Goal: Transaction & Acquisition: Purchase product/service

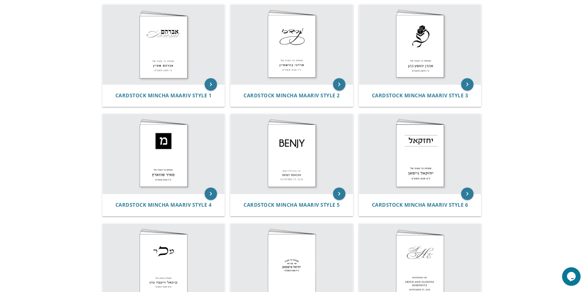
scroll to position [116, 0]
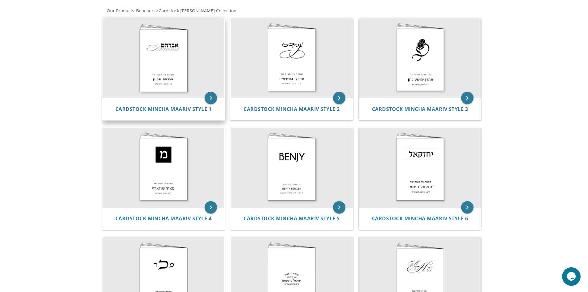
click at [181, 67] on img at bounding box center [164, 58] width 122 height 80
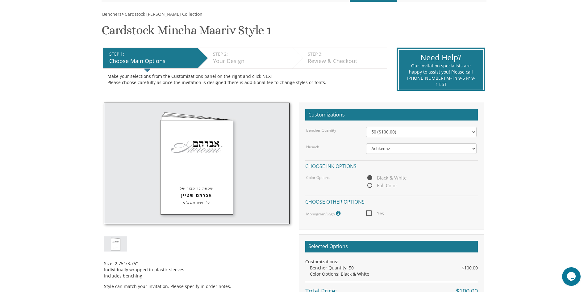
scroll to position [82, 0]
click at [374, 187] on span "Full Color" at bounding box center [381, 185] width 31 height 8
click at [370, 187] on input "Full Color" at bounding box center [368, 185] width 4 height 4
radio input "true"
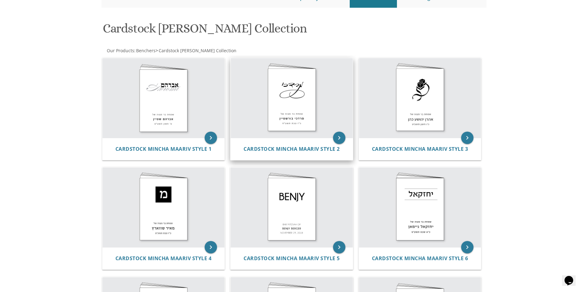
scroll to position [34, 0]
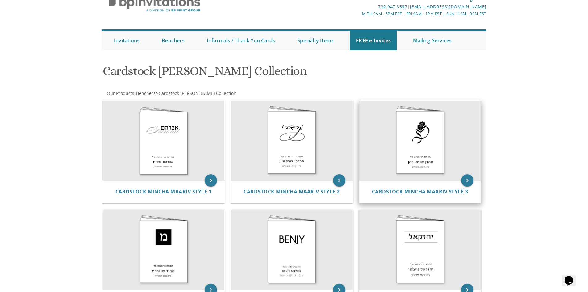
click at [418, 180] on img at bounding box center [420, 141] width 122 height 80
click at [473, 180] on icon "keyboard_arrow_right" at bounding box center [467, 180] width 12 height 12
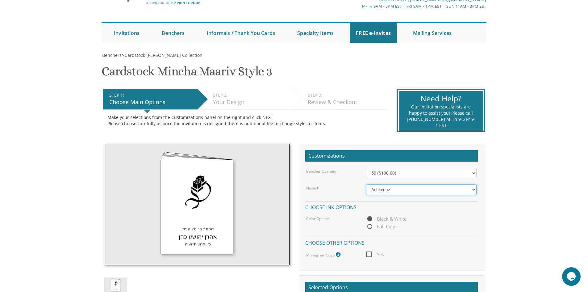
click at [396, 189] on select "Ashkenaz Edut Mizrach Sefard" at bounding box center [421, 189] width 111 height 10
select select "Sefard"
click at [366, 184] on select "Ashkenaz Edut Mizrach Sefard" at bounding box center [421, 189] width 111 height 10
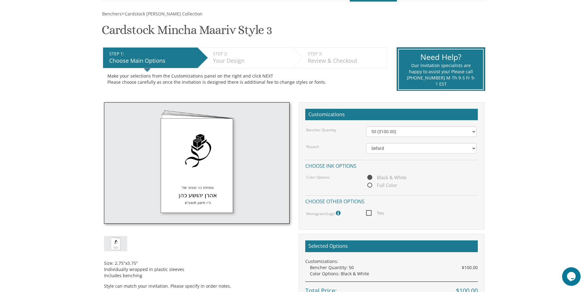
click at [369, 185] on span "Full Color" at bounding box center [381, 185] width 31 height 8
click at [369, 185] on input "Full Color" at bounding box center [368, 185] width 4 height 4
radio input "true"
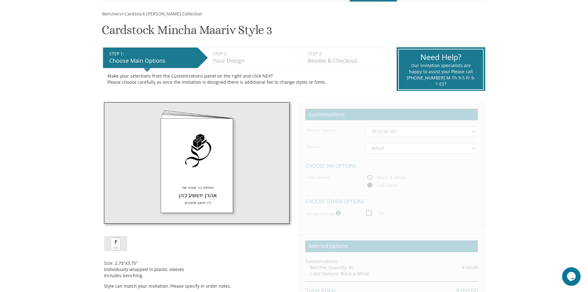
click at [369, 185] on span "Full Color" at bounding box center [381, 185] width 31 height 8
click at [369, 185] on input "Full Color" at bounding box center [368, 185] width 4 height 4
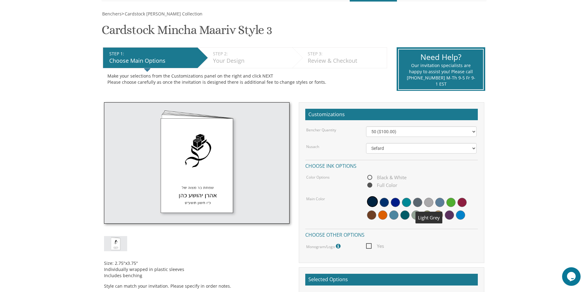
click at [431, 203] on span at bounding box center [428, 202] width 9 height 9
click at [369, 244] on span "Yes" at bounding box center [375, 246] width 18 height 8
click at [369, 244] on input "Yes" at bounding box center [368, 245] width 4 height 4
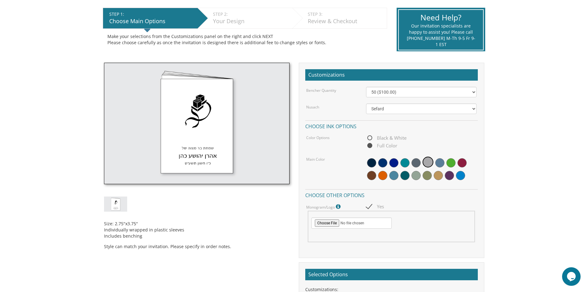
scroll to position [165, 0]
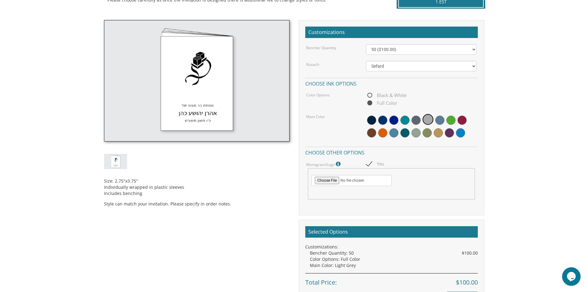
drag, startPoint x: 358, startPoint y: 208, endPoint x: 357, endPoint y: 204, distance: 4.4
drag, startPoint x: 357, startPoint y: 204, endPoint x: 336, endPoint y: 199, distance: 21.2
click at [336, 199] on div "Monogram/Logo For best results, please upload a vector pdf. High res png (trans…" at bounding box center [392, 181] width 180 height 42
drag, startPoint x: 350, startPoint y: 180, endPoint x: 351, endPoint y: 184, distance: 4.1
click at [351, 183] on input "file" at bounding box center [352, 180] width 80 height 11
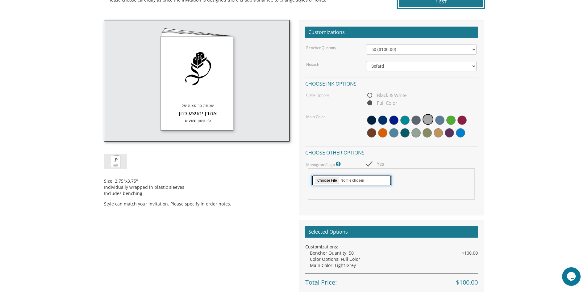
click at [325, 178] on input "file" at bounding box center [352, 180] width 80 height 11
click at [367, 162] on span "Yes" at bounding box center [375, 164] width 18 height 8
click at [367, 162] on input "Yes" at bounding box center [368, 163] width 4 height 4
checkbox input "false"
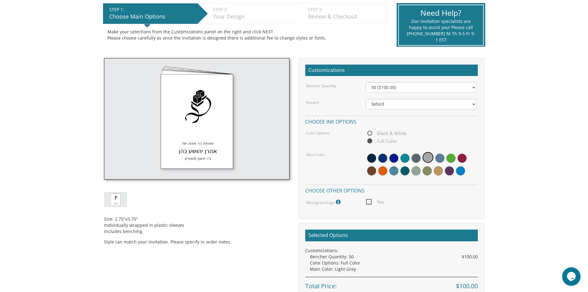
scroll to position [124, 0]
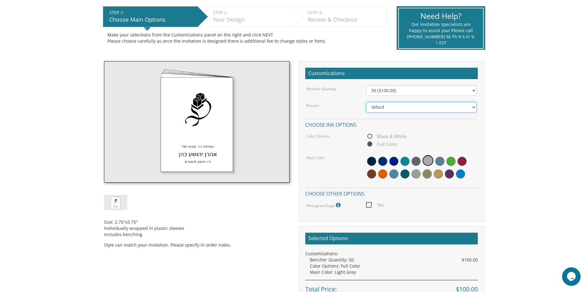
click at [405, 106] on select "Ashkenaz [PERSON_NAME]" at bounding box center [421, 107] width 111 height 10
click at [366, 102] on select "Ashkenaz [PERSON_NAME]" at bounding box center [421, 107] width 111 height 10
click at [400, 106] on select "Ashkenaz [PERSON_NAME]" at bounding box center [421, 107] width 111 height 10
select select "Sefard"
click at [366, 102] on select "Ashkenaz [PERSON_NAME]" at bounding box center [421, 107] width 111 height 10
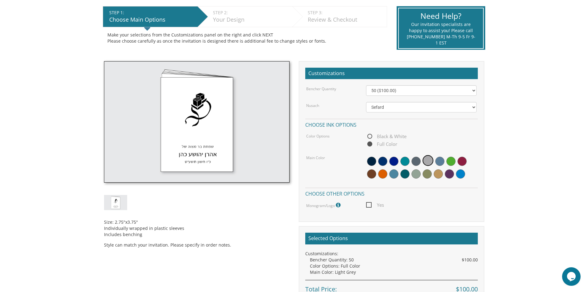
click at [452, 85] on div "Customizations Bencher Quantity 50 ($100.00) 60 ($120.00) 70 ($140.00) 80 ($160…" at bounding box center [392, 141] width 186 height 161
click at [455, 90] on select "50 ($100.00) 60 ($120.00) 70 ($140.00) 80 ($160.00) 90 ($180.00) 100 ($200.00) …" at bounding box center [421, 90] width 111 height 10
click at [470, 89] on select "50 ($100.00) 60 ($120.00) 70 ($140.00) 80 ($160.00) 90 ($180.00) 100 ($200.00) …" at bounding box center [421, 90] width 111 height 10
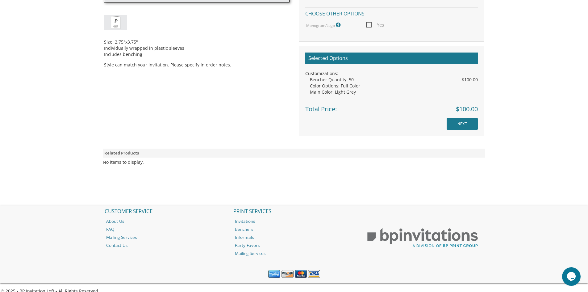
scroll to position [312, 0]
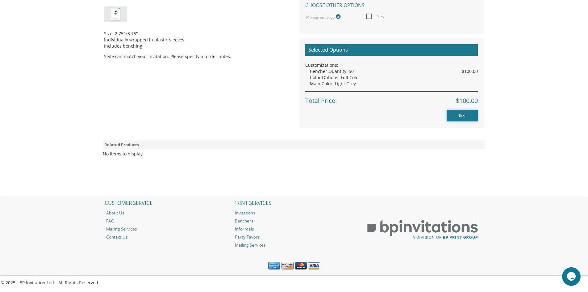
click at [469, 114] on input "NEXT" at bounding box center [462, 116] width 31 height 12
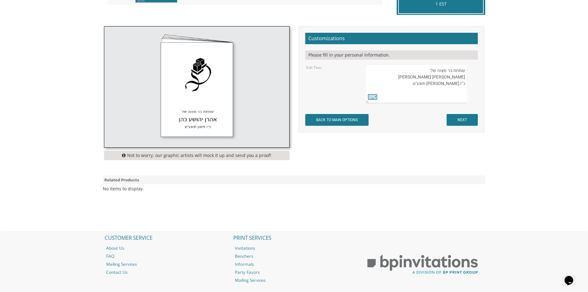
scroll to position [120, 0]
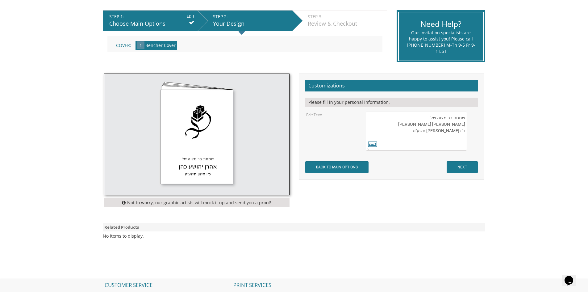
click at [416, 138] on textarea "שמחת בר מצוה של אהרן יהושע כהן כ"ז חשון תשע"ט" at bounding box center [416, 130] width 100 height 39
type textarea "ש"
click at [342, 170] on input "BACK TO MAIN OPTIONS" at bounding box center [336, 167] width 63 height 12
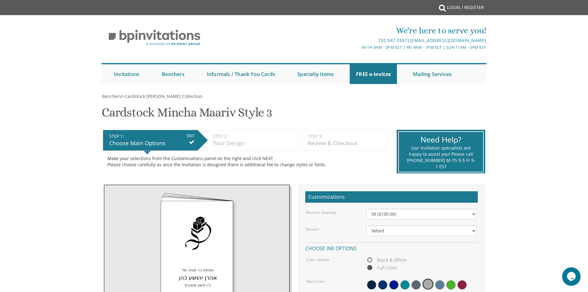
click at [192, 131] on li "STEP 1: EDIT Choose Main Options" at bounding box center [150, 140] width 95 height 21
click at [191, 133] on li "STEP 1: EDIT Choose Main Options" at bounding box center [150, 140] width 95 height 21
click at [191, 134] on input "EDIT" at bounding box center [191, 136] width 8 height 6
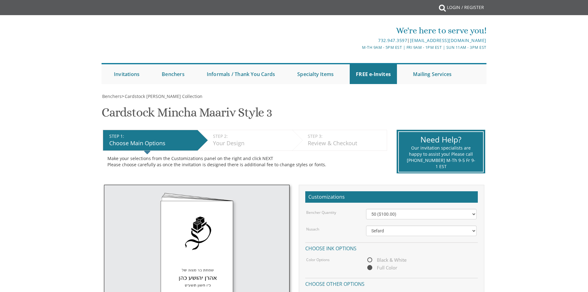
select select "Sefard"
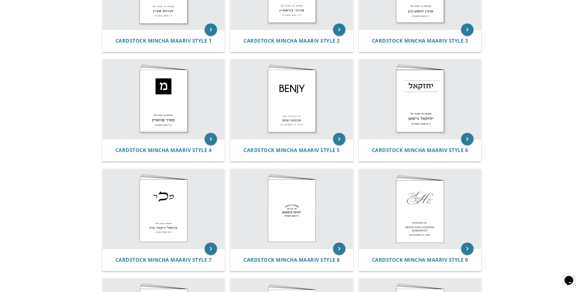
scroll to position [198, 0]
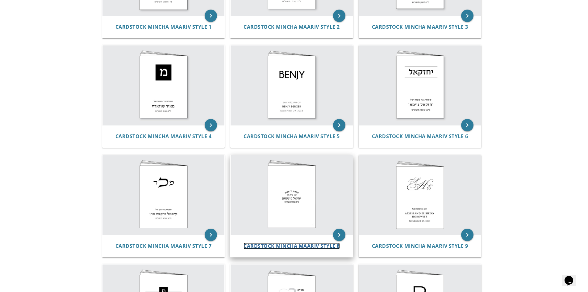
click at [325, 246] on span "Cardstock Mincha Maariv Style 8" at bounding box center [292, 245] width 96 height 7
click at [342, 236] on icon "keyboard_arrow_right" at bounding box center [339, 235] width 12 height 12
click at [337, 235] on icon "keyboard_arrow_right" at bounding box center [339, 235] width 12 height 12
click at [337, 233] on icon "keyboard_arrow_right" at bounding box center [339, 235] width 12 height 12
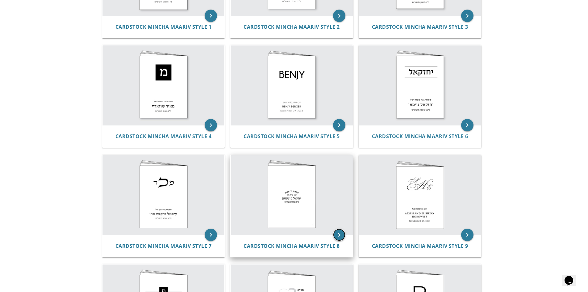
click at [337, 235] on icon "keyboard_arrow_right" at bounding box center [339, 235] width 12 height 12
click at [334, 234] on icon "keyboard_arrow_right" at bounding box center [339, 235] width 12 height 12
click at [333, 234] on div "keyboard_arrow_right" at bounding box center [292, 195] width 122 height 80
click at [332, 234] on img at bounding box center [292, 195] width 122 height 80
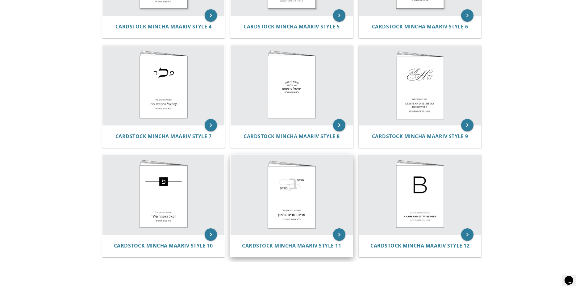
scroll to position [322, 0]
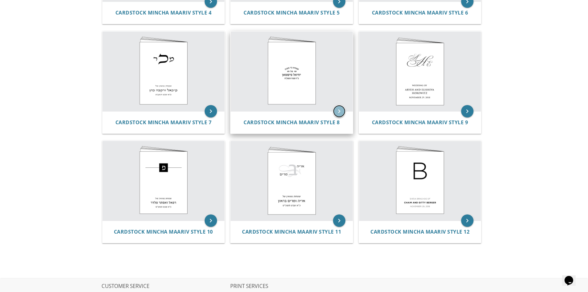
click at [341, 116] on icon "keyboard_arrow_right" at bounding box center [339, 111] width 12 height 12
click at [340, 110] on icon "keyboard_arrow_right" at bounding box center [339, 111] width 12 height 12
click at [338, 110] on icon "keyboard_arrow_right" at bounding box center [339, 111] width 12 height 12
drag, startPoint x: 337, startPoint y: 107, endPoint x: 324, endPoint y: 116, distance: 15.8
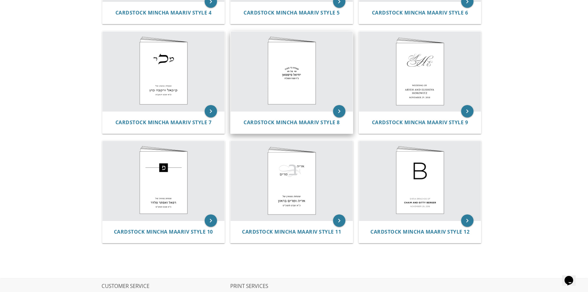
click at [324, 116] on div "Cardstock Mincha Maariv Style 8" at bounding box center [292, 122] width 122 height 22
click at [336, 108] on icon "keyboard_arrow_right" at bounding box center [339, 111] width 12 height 12
click at [349, 105] on img at bounding box center [292, 71] width 122 height 80
click at [341, 108] on icon "keyboard_arrow_right" at bounding box center [339, 111] width 12 height 12
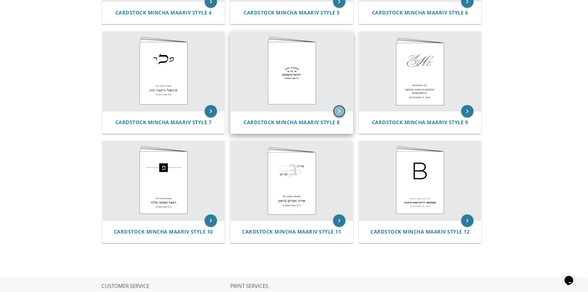
click at [341, 108] on icon "keyboard_arrow_right" at bounding box center [339, 111] width 12 height 12
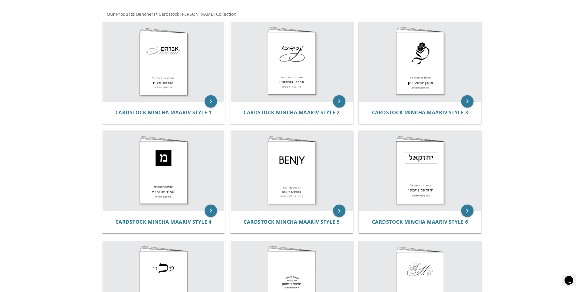
scroll to position [0, 0]
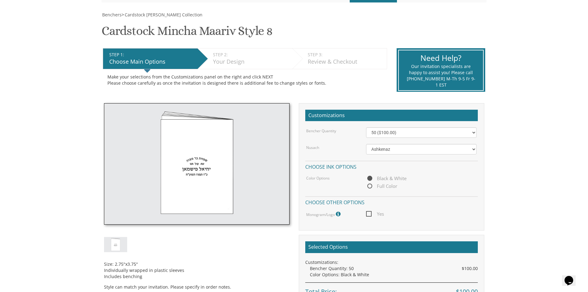
scroll to position [82, 0]
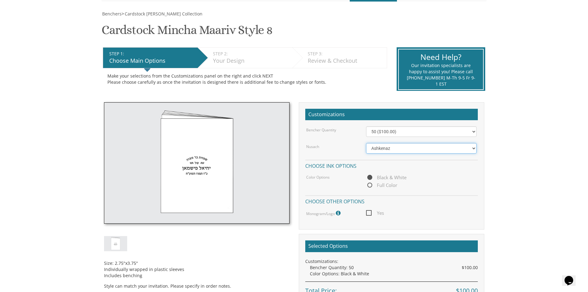
click at [397, 144] on select "Ashkenaz Edut Mizrach Sefard" at bounding box center [421, 148] width 111 height 10
select select "Sefard"
click at [366, 143] on select "Ashkenaz Edut Mizrach Sefard" at bounding box center [421, 148] width 111 height 10
click at [387, 182] on span "Full Color" at bounding box center [381, 185] width 31 height 8
click at [370, 183] on input "Full Color" at bounding box center [368, 185] width 4 height 4
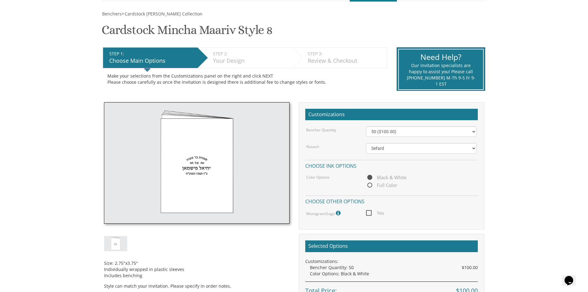
radio input "true"
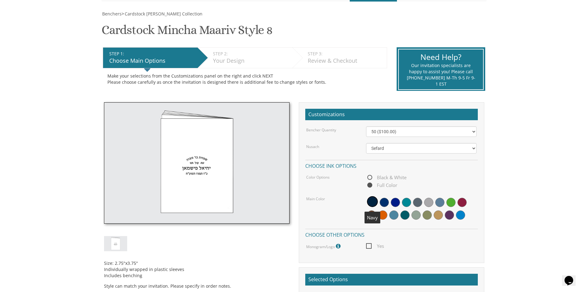
click at [372, 201] on span at bounding box center [372, 201] width 11 height 11
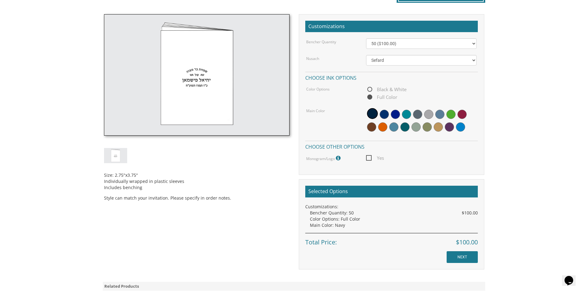
scroll to position [206, 0]
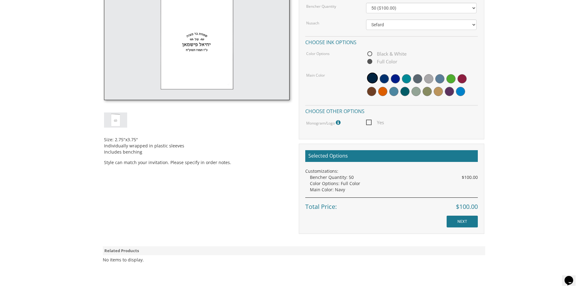
click at [115, 160] on div "Size: 2.75"x3.75" Individually wrapped in plastic sleeves Includes benching Sty…" at bounding box center [197, 147] width 186 height 38
click at [130, 260] on div "No items to display." at bounding box center [123, 260] width 41 height 6
click at [130, 259] on div "No items to display." at bounding box center [123, 260] width 41 height 6
drag, startPoint x: 130, startPoint y: 259, endPoint x: 149, endPoint y: 253, distance: 19.9
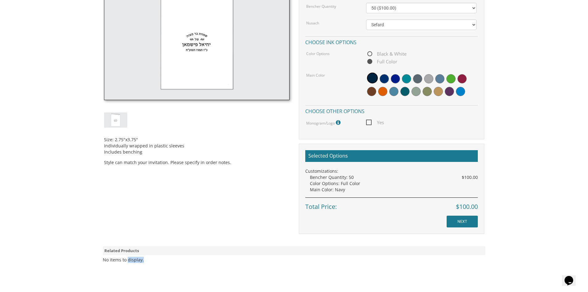
click at [147, 255] on div "Related Products No items to display." at bounding box center [294, 257] width 392 height 23
click at [167, 229] on div "Size: 2.75"x3.75" Individually wrapped in plastic sleeves Includes benching Sty…" at bounding box center [294, 106] width 390 height 255
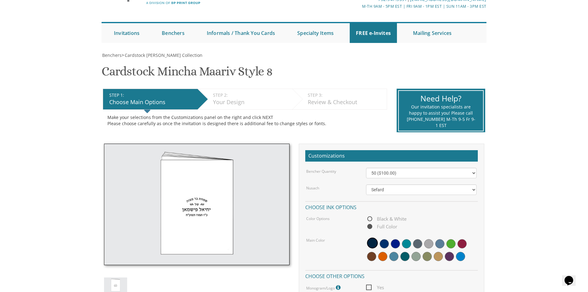
scroll to position [82, 0]
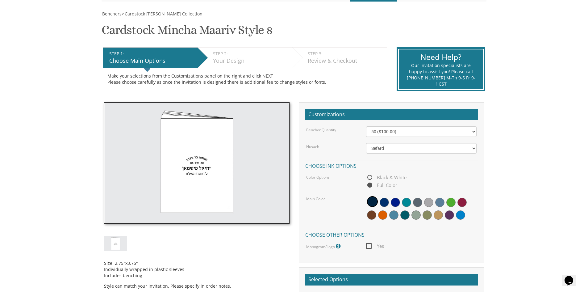
click at [367, 243] on span "Yes" at bounding box center [375, 246] width 18 height 8
click at [367, 243] on input "Yes" at bounding box center [368, 245] width 4 height 4
checkbox input "true"
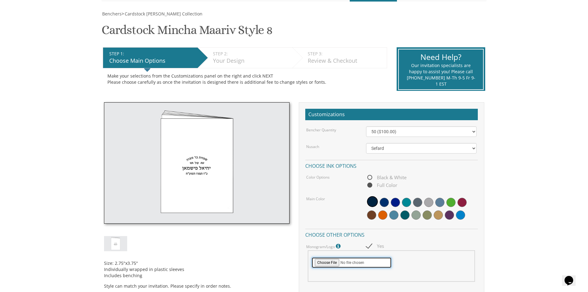
click at [358, 262] on input "file" at bounding box center [352, 262] width 80 height 11
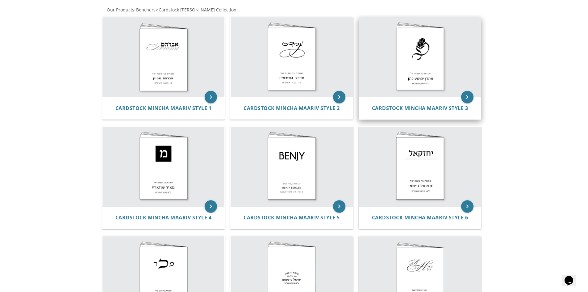
scroll to position [75, 0]
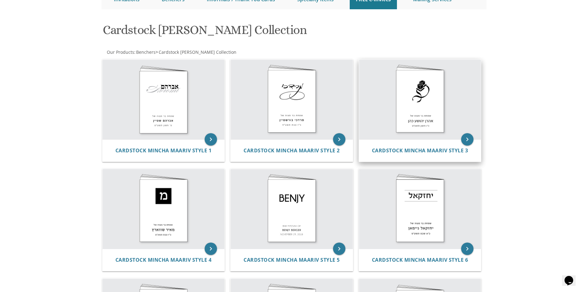
click at [421, 91] on img at bounding box center [420, 100] width 122 height 80
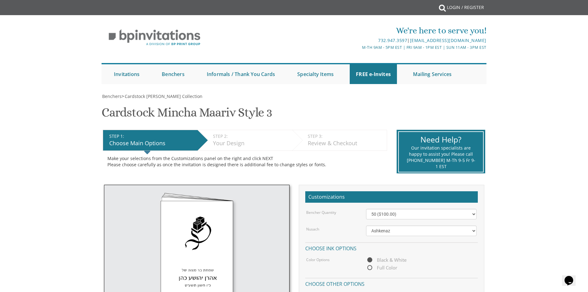
scroll to position [41, 0]
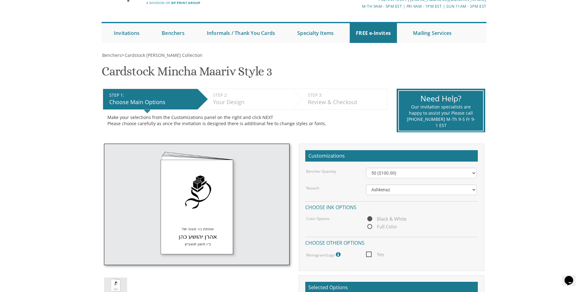
click at [371, 227] on span "Full Color" at bounding box center [381, 227] width 31 height 8
click at [370, 227] on input "Full Color" at bounding box center [368, 227] width 4 height 4
radio input "true"
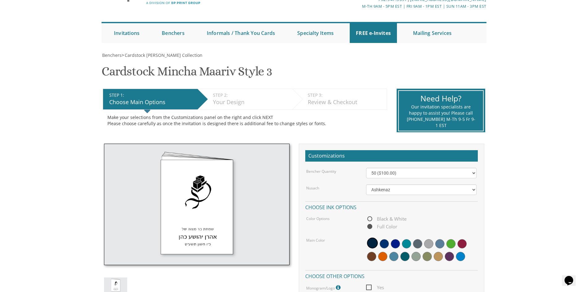
scroll to position [82, 0]
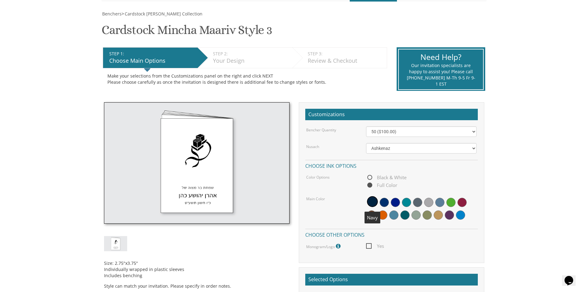
click at [372, 202] on span at bounding box center [372, 201] width 11 height 11
click at [382, 201] on span at bounding box center [384, 202] width 9 height 9
click at [416, 147] on select "Ashkenaz [PERSON_NAME]" at bounding box center [421, 148] width 111 height 10
click at [366, 143] on select "Ashkenaz [PERSON_NAME]" at bounding box center [421, 148] width 111 height 10
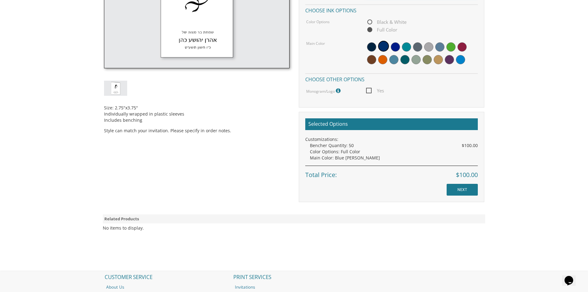
scroll to position [188, 0]
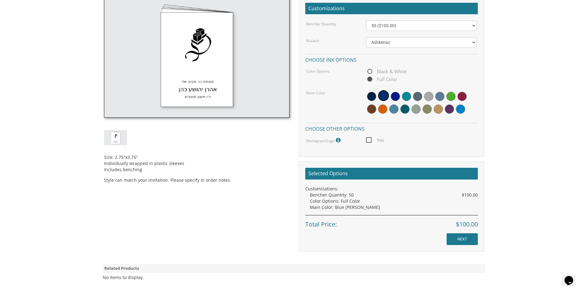
click at [117, 140] on img at bounding box center [115, 137] width 23 height 15
